Goal: Task Accomplishment & Management: Complete application form

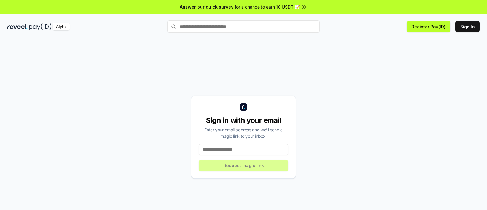
click at [248, 151] on input at bounding box center [244, 149] width 90 height 11
click at [234, 151] on input at bounding box center [244, 149] width 90 height 11
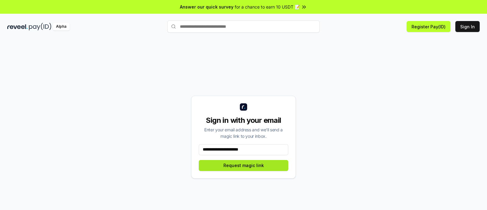
type input "**********"
click at [224, 165] on button "Request magic link" at bounding box center [244, 165] width 90 height 11
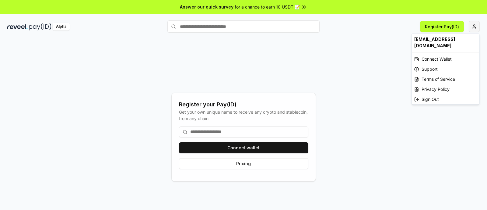
click at [472, 26] on html "Answer our quick survey for a chance to earn 10 USDT 📝 Alpha Register Pay(ID) R…" at bounding box center [243, 105] width 487 height 210
click at [359, 44] on html "Answer our quick survey for a chance to earn 10 USDT 📝 Alpha Register Pay(ID) R…" at bounding box center [243, 105] width 487 height 210
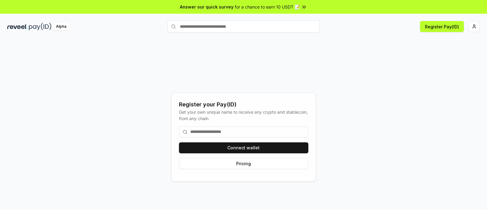
click at [223, 132] on input at bounding box center [243, 131] width 129 height 11
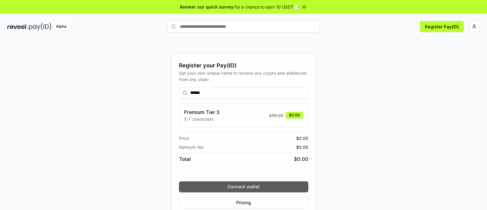
type input "******"
click at [248, 185] on button "Connect wallet" at bounding box center [243, 186] width 129 height 11
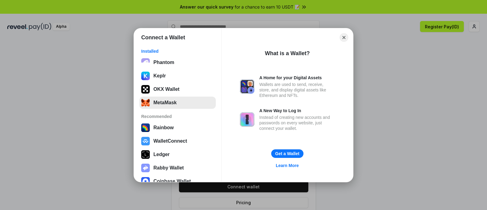
click at [179, 102] on button "MetaMask" at bounding box center [177, 103] width 76 height 12
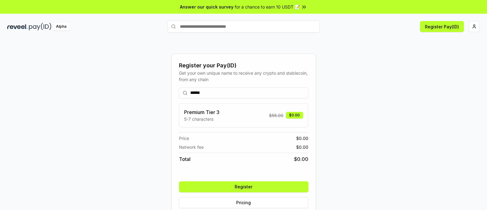
click at [259, 186] on button "Register" at bounding box center [243, 186] width 129 height 11
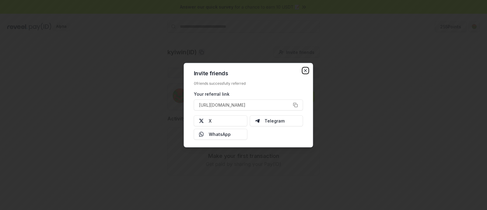
click at [303, 69] on icon "button" at bounding box center [305, 70] width 5 height 5
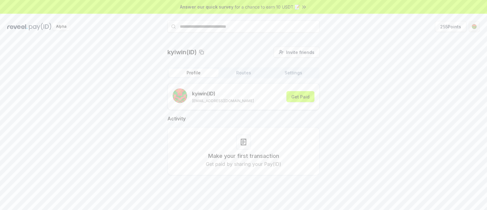
click at [474, 26] on html "Answer our quick survey for a chance to earn 10 USDT 📝 Alpha 255 Points kyiwin(…" at bounding box center [243, 105] width 487 height 210
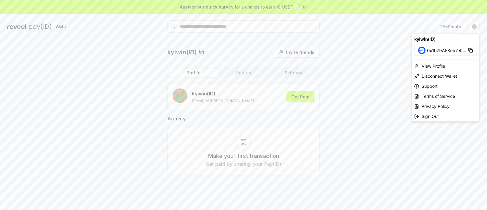
click at [396, 73] on html "Answer our quick survey for a chance to earn 10 USDT 📝 Alpha 255 Points kyiwin(…" at bounding box center [243, 105] width 487 height 210
